Goal: Information Seeking & Learning: Learn about a topic

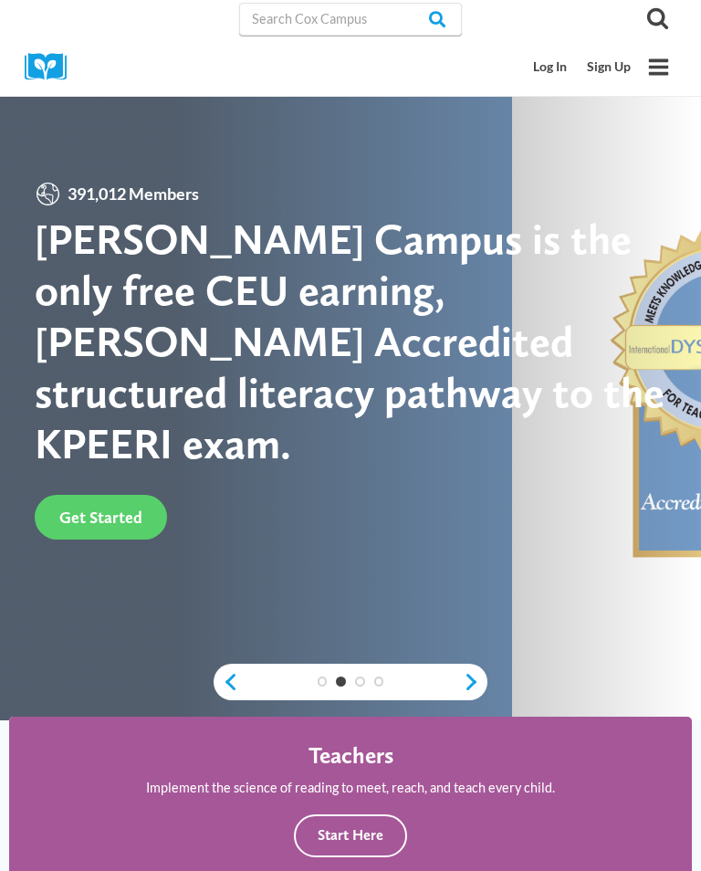
click at [659, 58] on icon "Toggle Menu" at bounding box center [658, 67] width 23 height 23
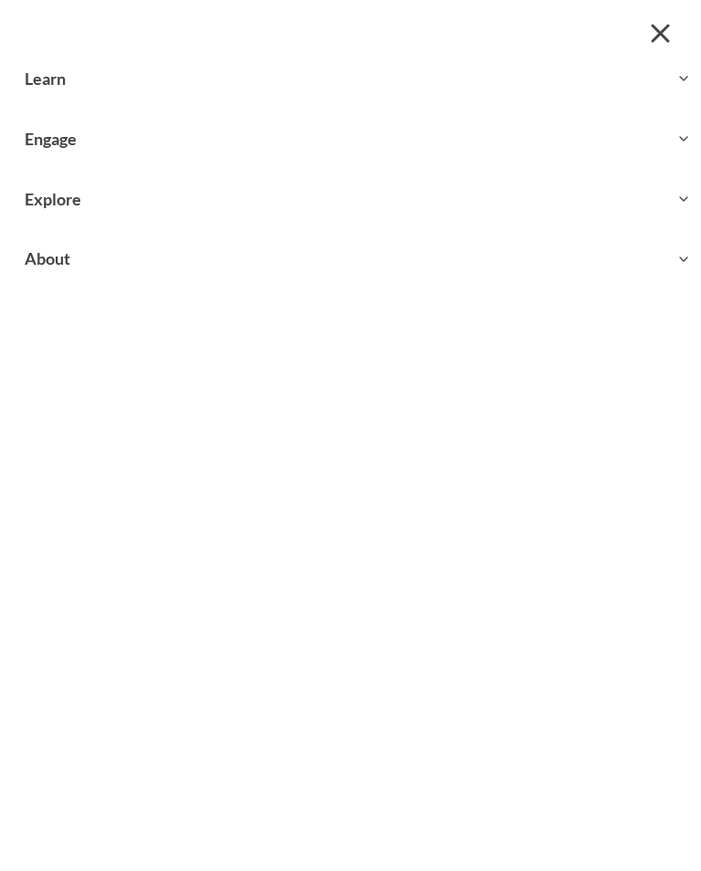
click at [40, 38] on div at bounding box center [350, 24] width 701 height 49
click at [37, 79] on button "Toggle child menu Expand" at bounding box center [350, 78] width 701 height 59
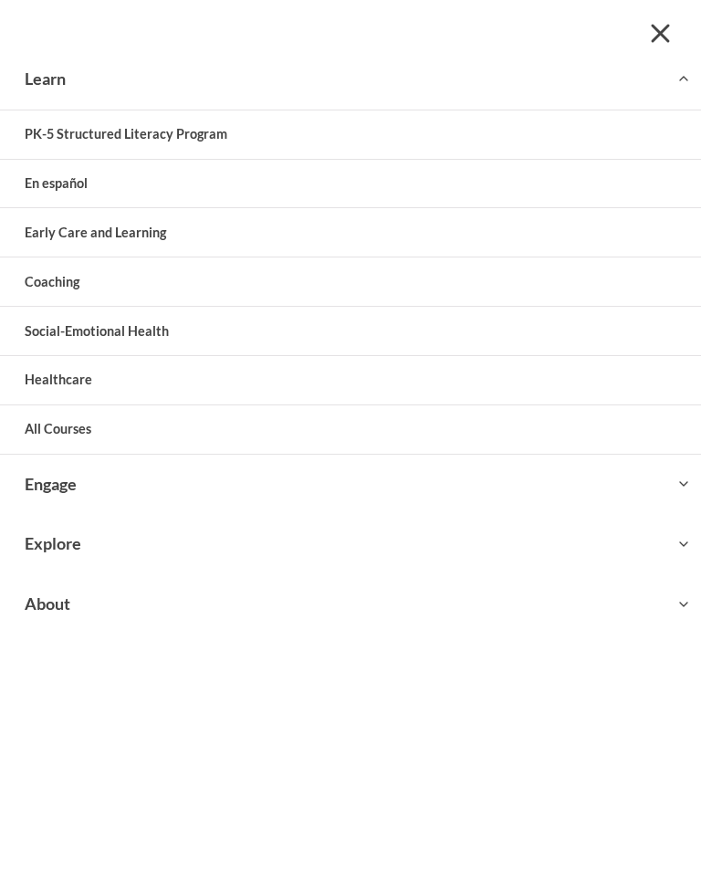
scroll to position [1, 0]
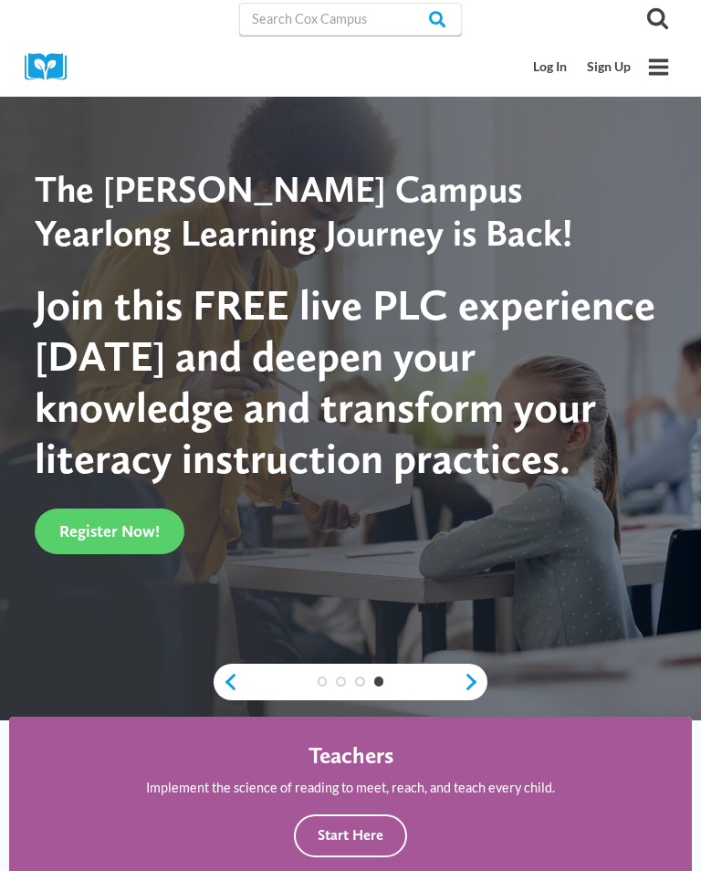
click at [670, 69] on button "Toggle Menu" at bounding box center [659, 67] width 36 height 36
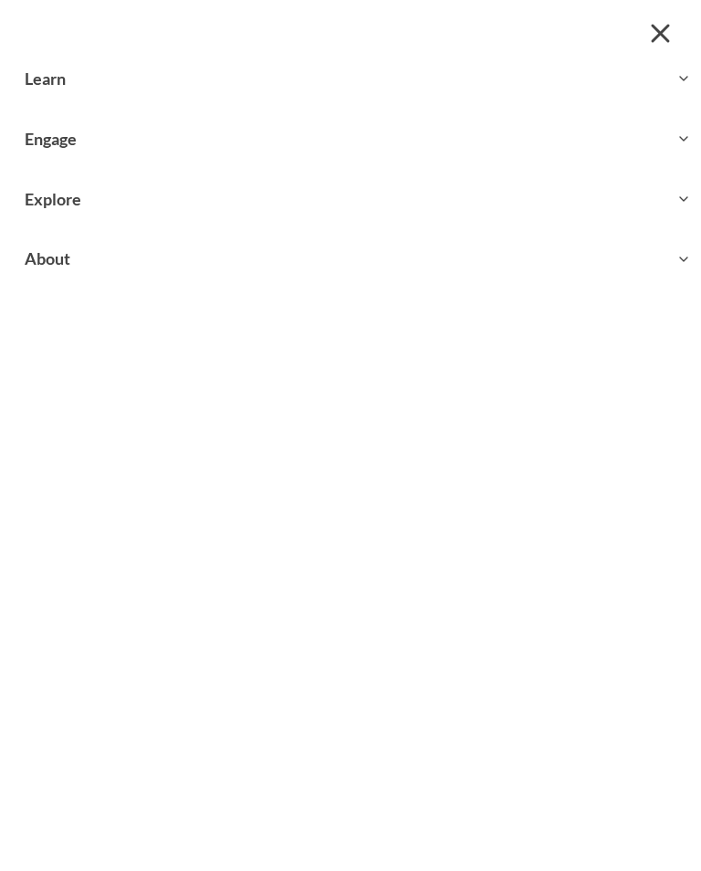
click at [49, 265] on button "Toggle child menu Expand" at bounding box center [350, 258] width 701 height 59
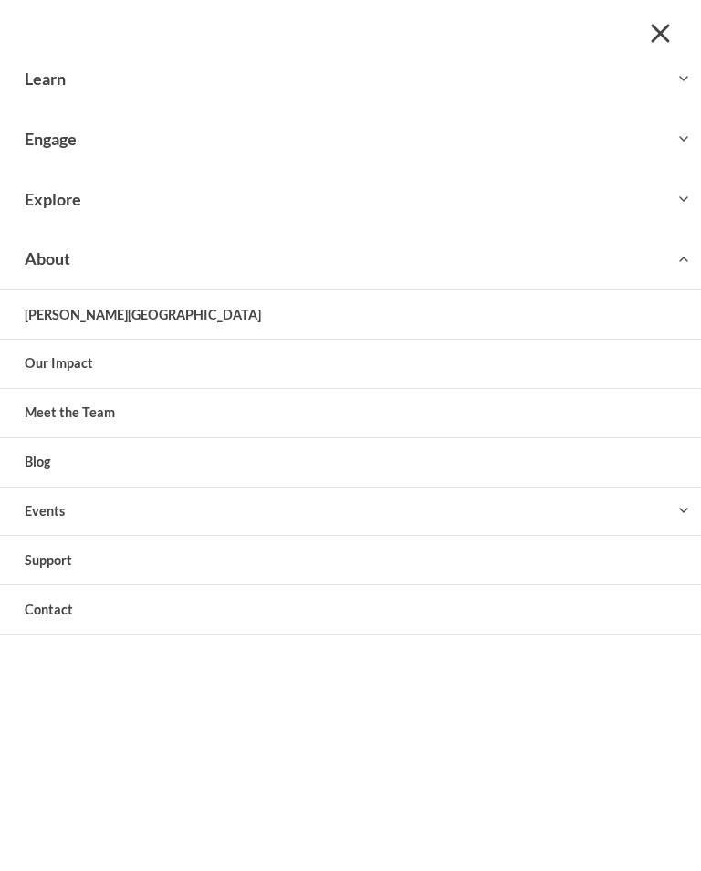
click at [53, 313] on link "[PERSON_NAME][GEOGRAPHIC_DATA]" at bounding box center [350, 314] width 701 height 48
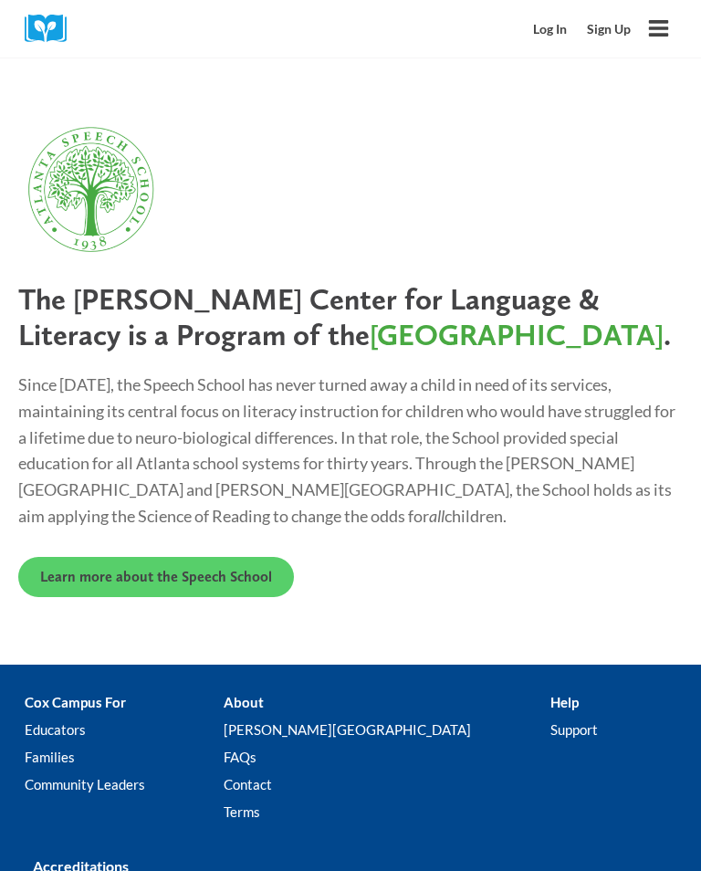
scroll to position [6237, 0]
